Goal: Information Seeking & Learning: Learn about a topic

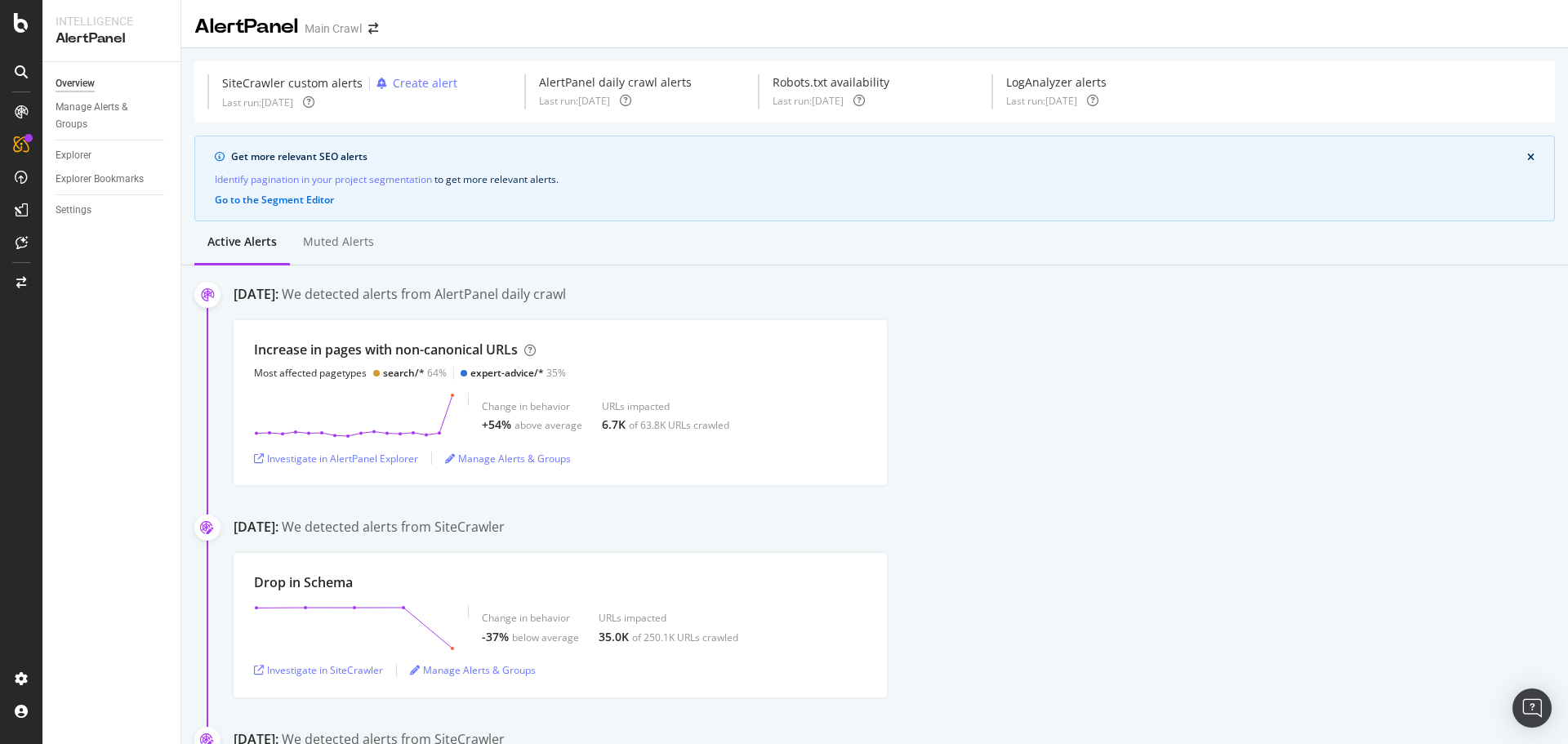
click at [958, 397] on div "Increase in pages with non-canonical URLs Most affected pagetypes search/* 64% …" at bounding box center [901, 402] width 1334 height 165
click at [404, 457] on div "Investigate in AlertPanel Explorer" at bounding box center [335, 458] width 164 height 13
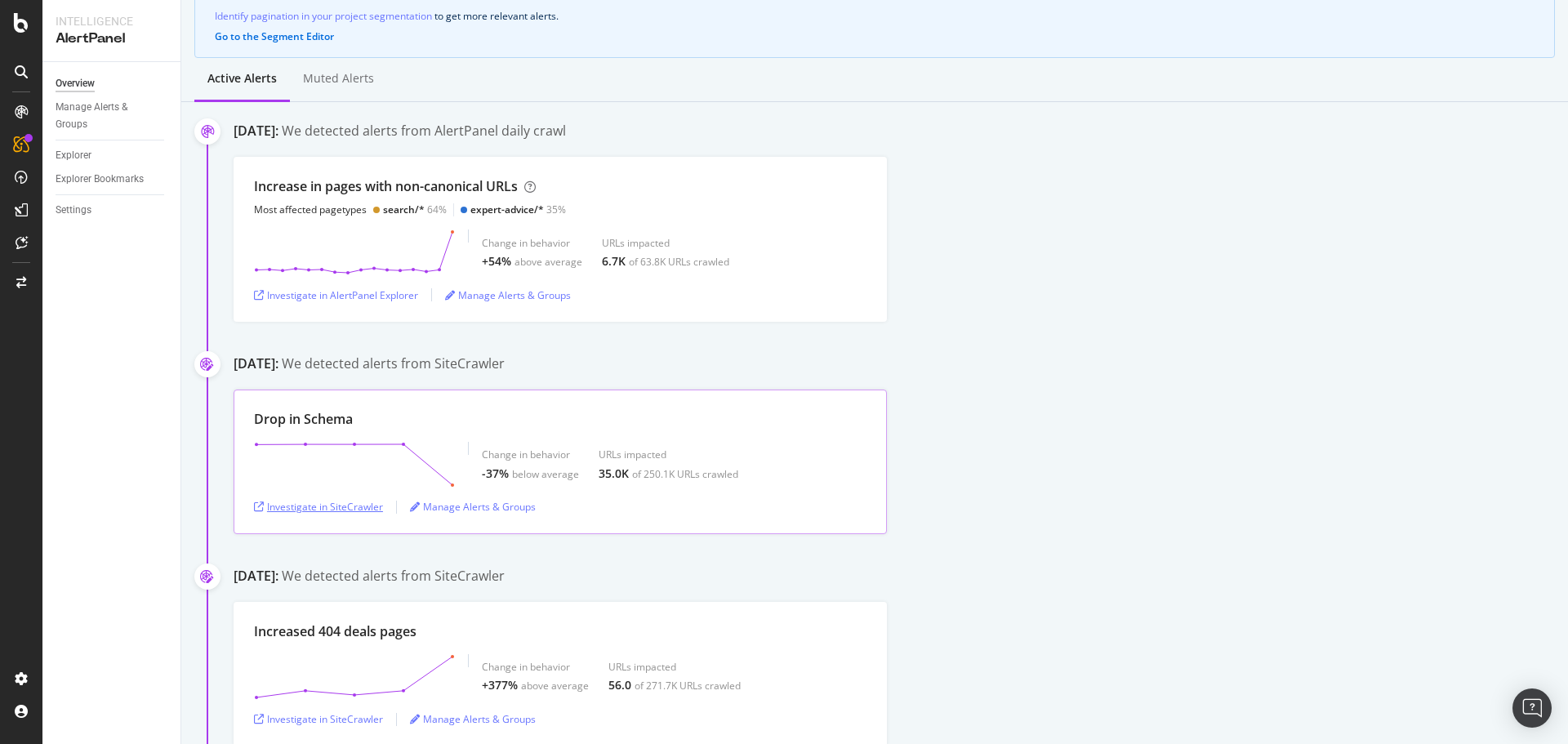
click at [354, 502] on div "Investigate in SiteCrawler" at bounding box center [318, 506] width 129 height 13
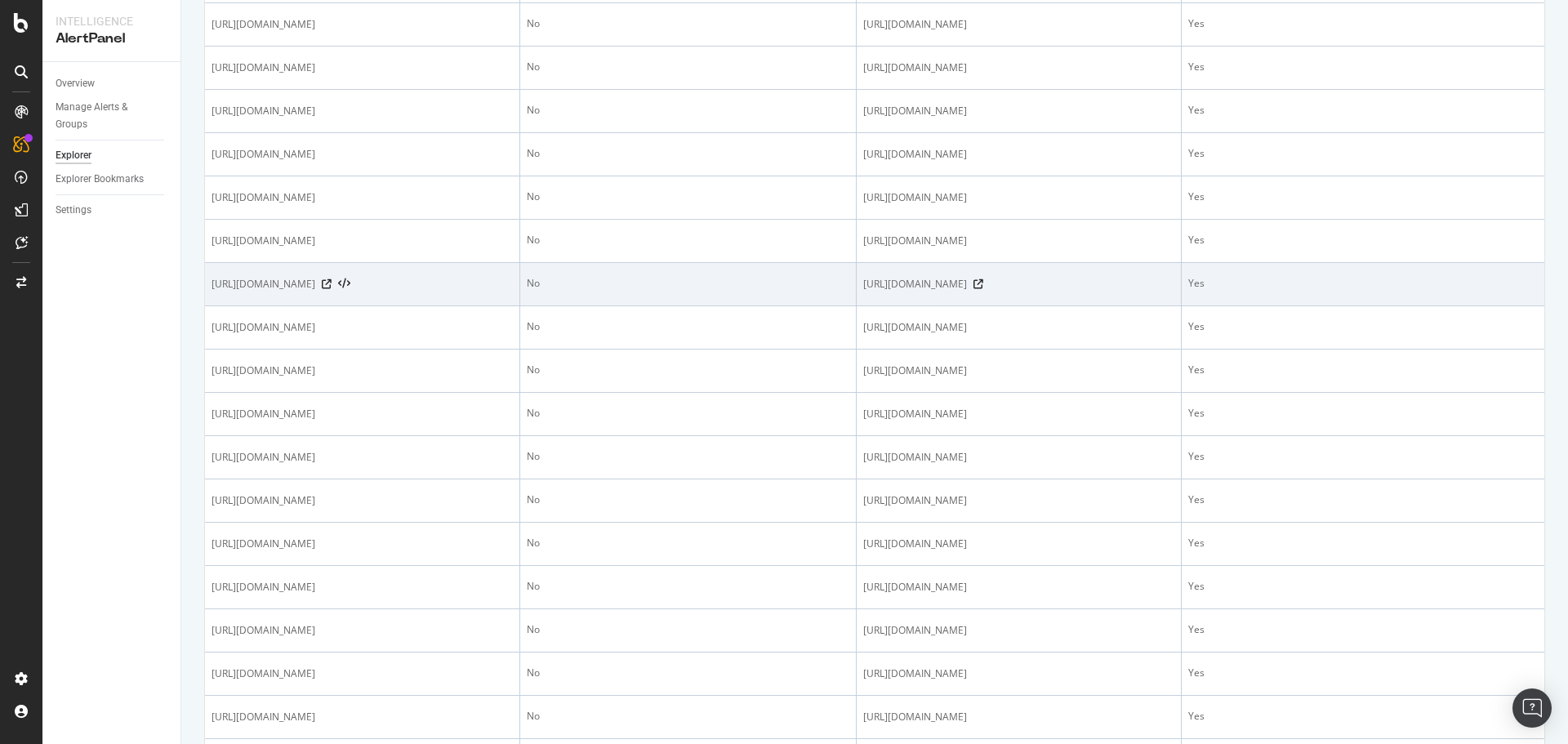
scroll to position [898, 0]
click at [332, 284] on icon at bounding box center [326, 284] width 10 height 10
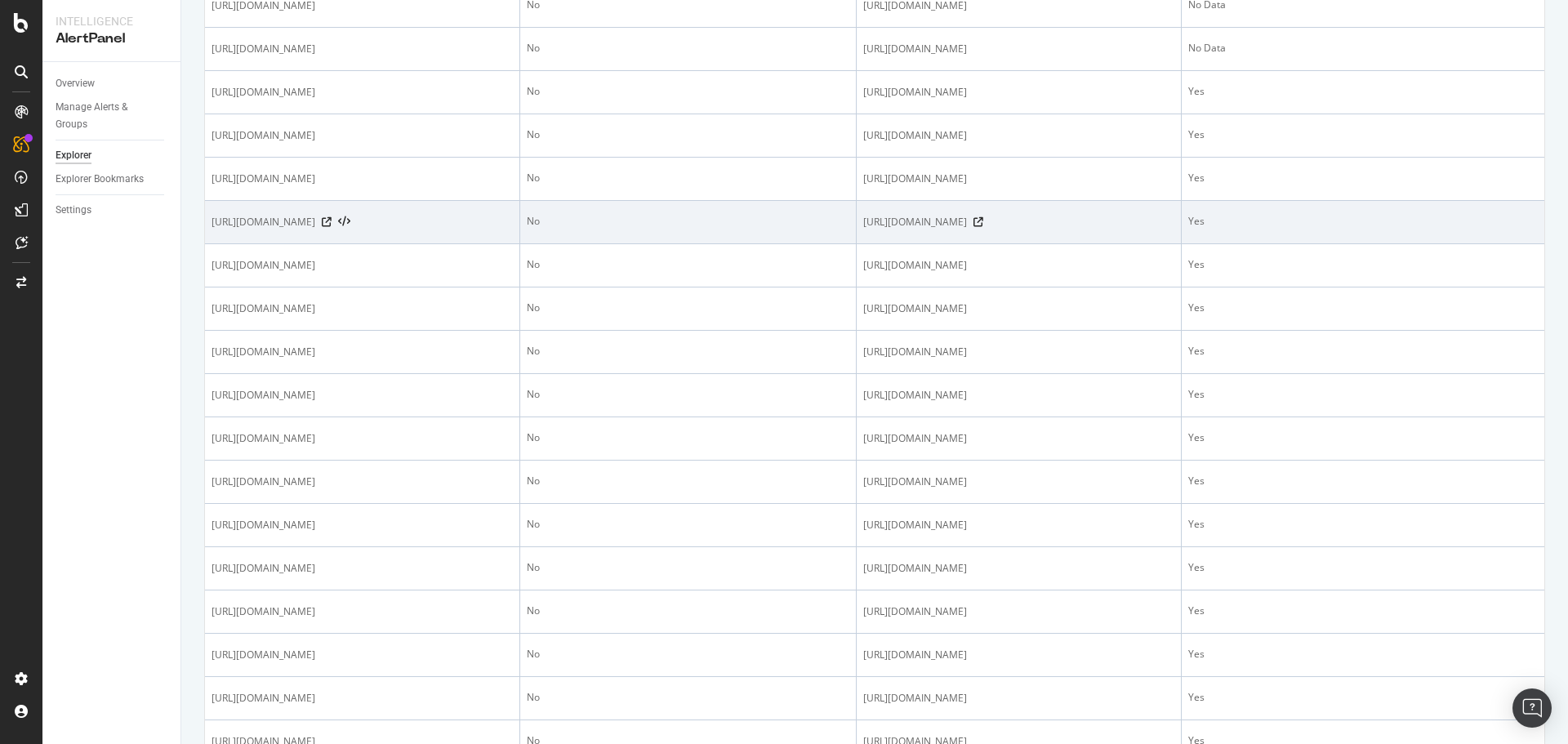
scroll to position [572, 0]
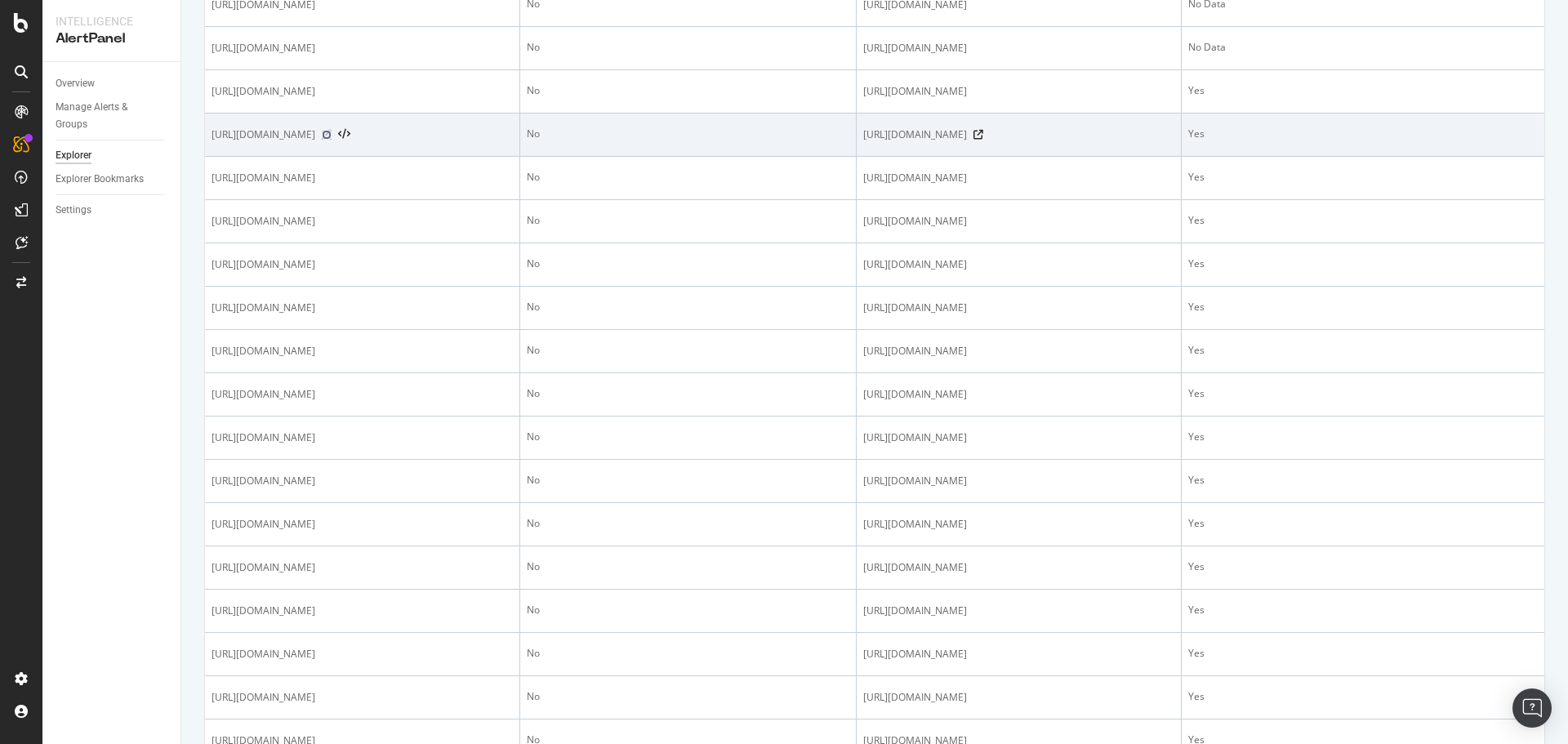
click at [332, 135] on icon at bounding box center [326, 134] width 10 height 10
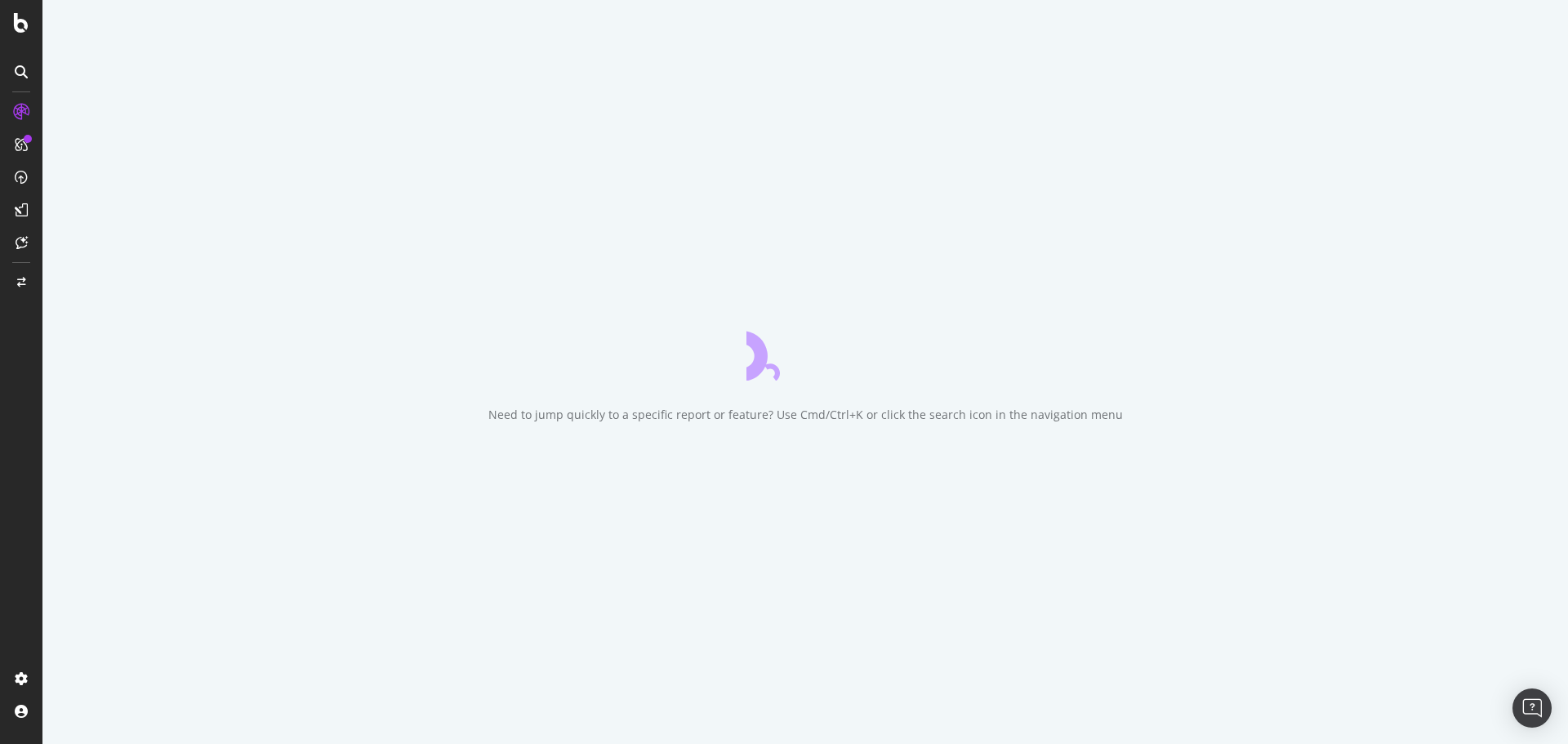
drag, startPoint x: 1125, startPoint y: 161, endPoint x: 1235, endPoint y: 9, distance: 187.6
click at [1124, 160] on div "Need to jump quickly to a specific report or feature? Use Cmd/Ctrl+K or click t…" at bounding box center [805, 372] width 1526 height 744
